Goal: Information Seeking & Learning: Learn about a topic

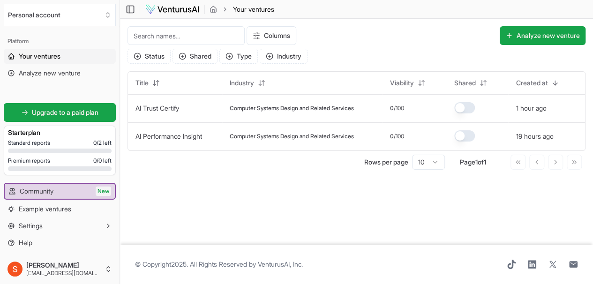
click at [289, 53] on button "Industry" at bounding box center [284, 56] width 48 height 15
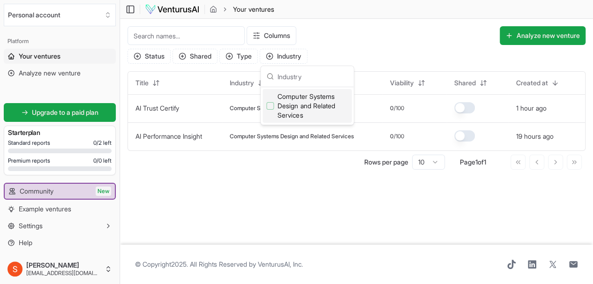
click at [349, 32] on div "Columns Analyze new venture" at bounding box center [416, 35] width 339 height 19
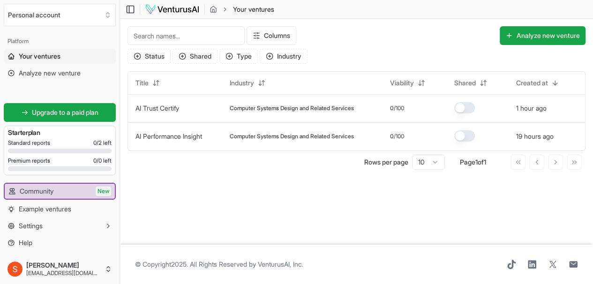
drag, startPoint x: 93, startPoint y: 177, endPoint x: 90, endPoint y: 172, distance: 6.5
click at [92, 174] on div "Upgrade to a paid plan Starter plan Standard reports 0 / 2 left Premium reports…" at bounding box center [60, 138] width 120 height 84
click at [74, 111] on span "Upgrade to a paid plan" at bounding box center [65, 112] width 67 height 9
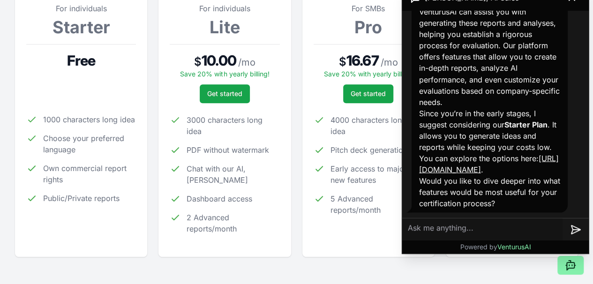
scroll to position [847, 0]
click at [331, 233] on div "For SMBs Pro $ 16.67 / mo Save 20% with yearly billing! Get started 4000 charac…" at bounding box center [369, 124] width 110 height 243
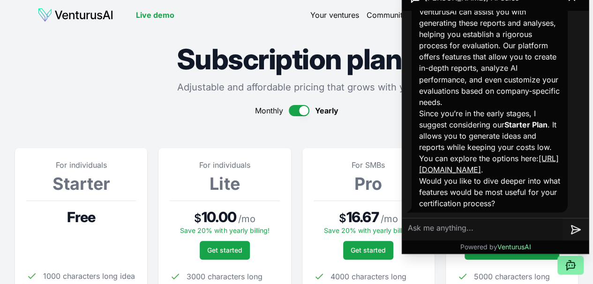
click at [301, 112] on button "button" at bounding box center [299, 110] width 21 height 11
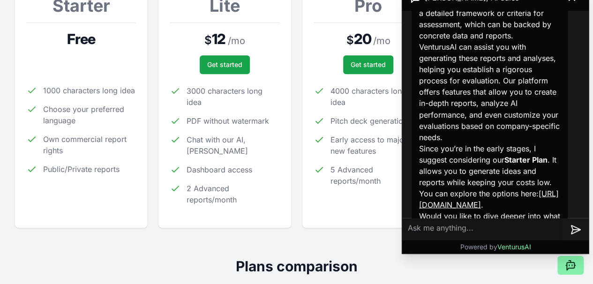
scroll to position [847, 0]
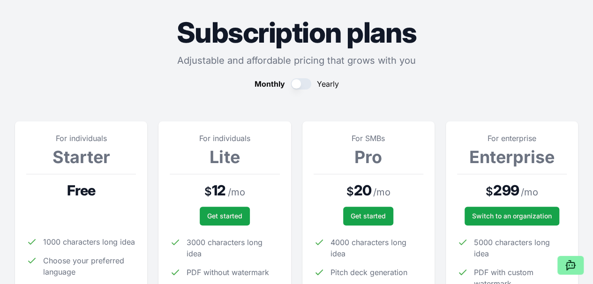
scroll to position [0, 0]
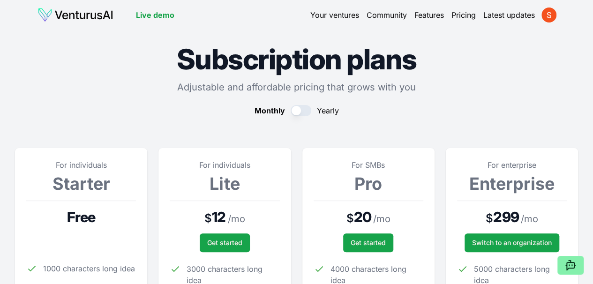
click at [346, 19] on link "Your ventures" at bounding box center [335, 14] width 49 height 11
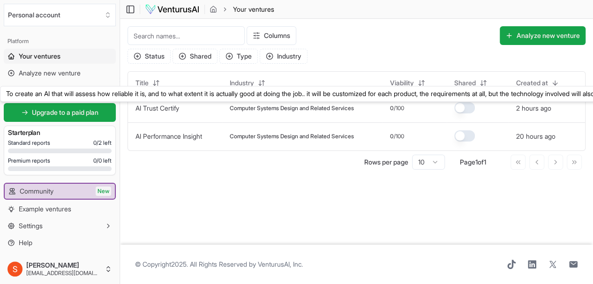
click at [179, 104] on link "AI Trust Certify" at bounding box center [158, 108] width 44 height 8
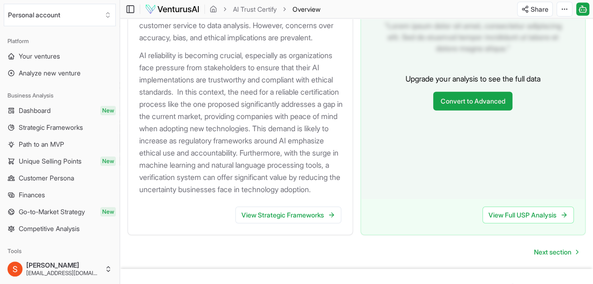
scroll to position [1124, 0]
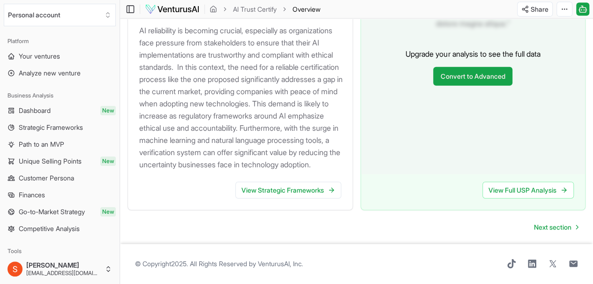
click at [302, 184] on link "View Strategic Frameworks" at bounding box center [288, 190] width 106 height 17
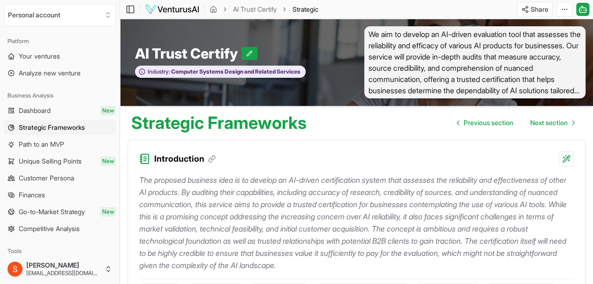
click at [53, 61] on link "Your ventures" at bounding box center [60, 56] width 112 height 15
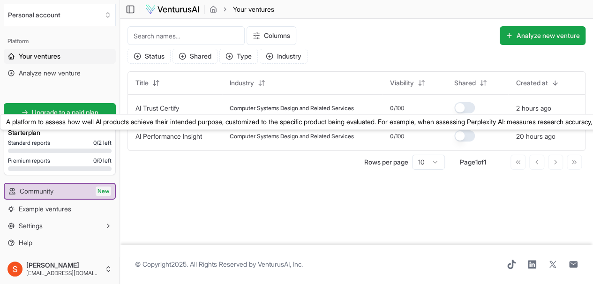
click at [148, 136] on link "AI Performance Insight" at bounding box center [169, 136] width 67 height 8
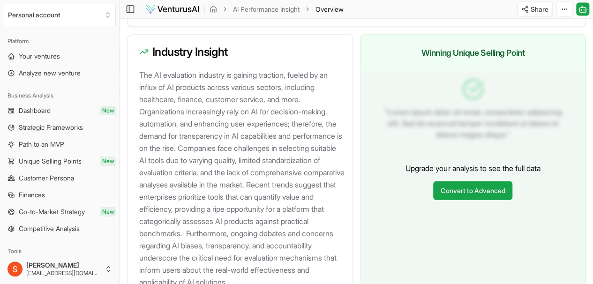
scroll to position [1155, 0]
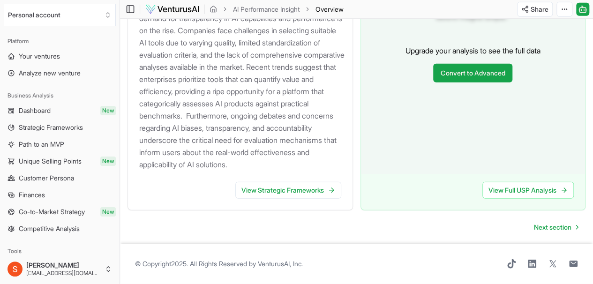
click at [296, 182] on link "View Strategic Frameworks" at bounding box center [288, 190] width 106 height 17
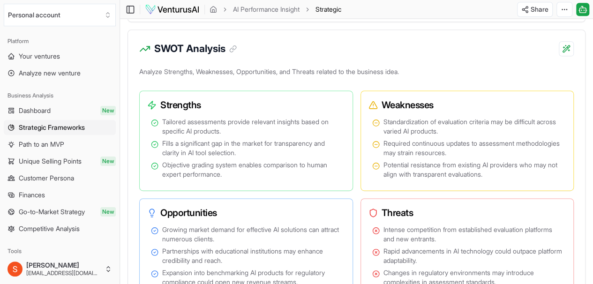
scroll to position [641, 0]
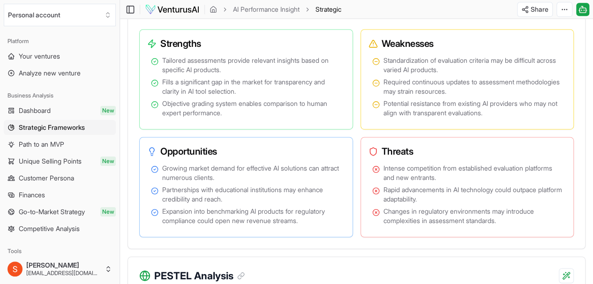
click at [508, 158] on h3 "Threats" at bounding box center [464, 151] width 190 height 13
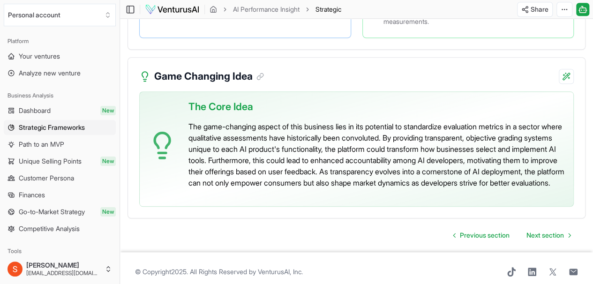
scroll to position [2178, 0]
